Goal: Transaction & Acquisition: Purchase product/service

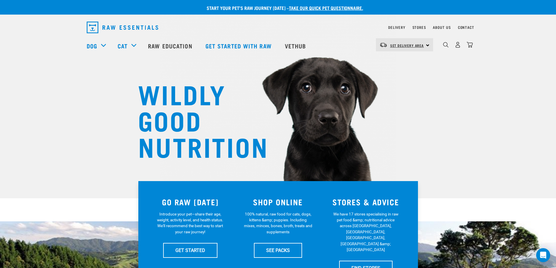
click at [402, 44] on span "Set Delivery Area" at bounding box center [407, 45] width 34 height 2
click at [401, 61] on link "[GEOGRAPHIC_DATA]" at bounding box center [404, 61] width 56 height 13
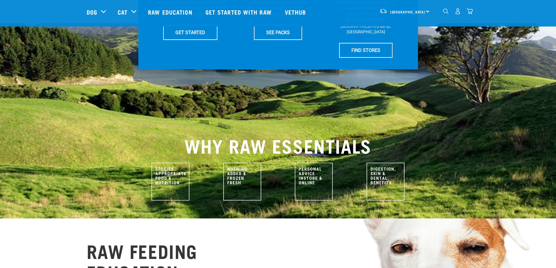
scroll to position [29, 0]
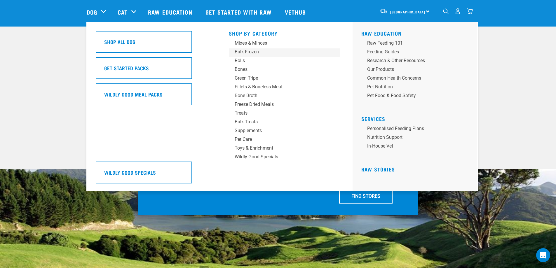
click at [241, 52] on div "Bulk Frozen" at bounding box center [280, 51] width 91 height 7
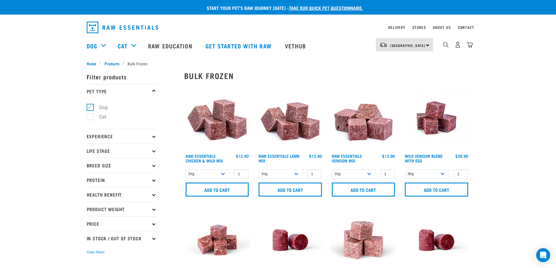
scroll to position [58, 0]
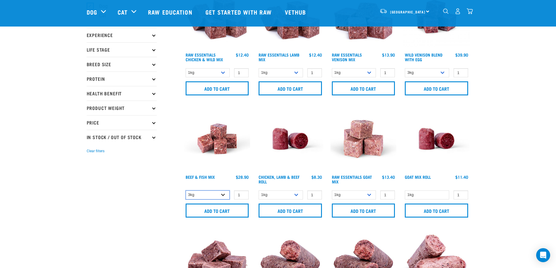
click at [225, 196] on select "3kg Bulk (10kg)" at bounding box center [208, 195] width 44 height 9
click at [220, 196] on select "3kg Bulk (10kg)" at bounding box center [208, 195] width 44 height 9
